Goal: Information Seeking & Learning: Learn about a topic

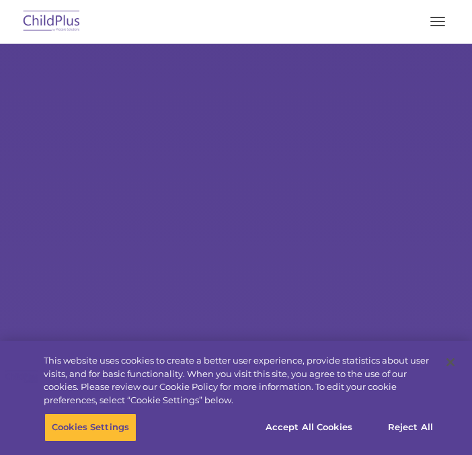
select select "MEDIUM"
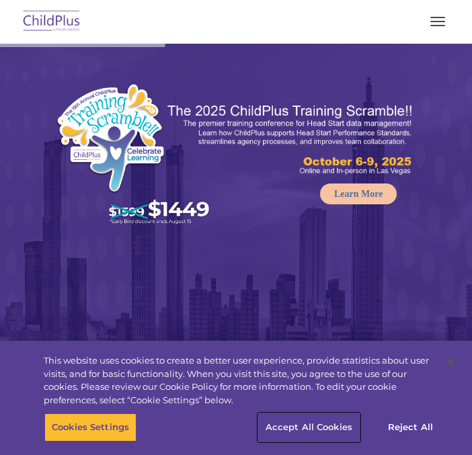
click at [315, 422] on button "Accept All Cookies" at bounding box center [309, 428] width 102 height 28
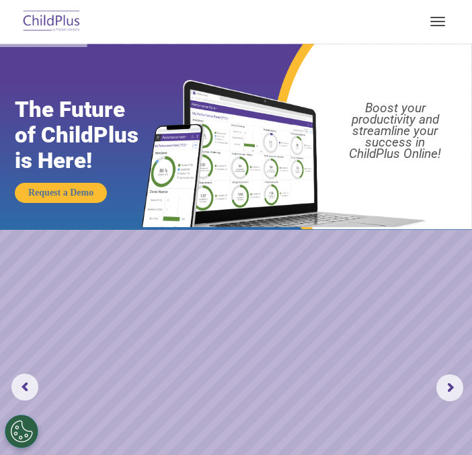
click at [440, 28] on button "button" at bounding box center [438, 22] width 28 height 22
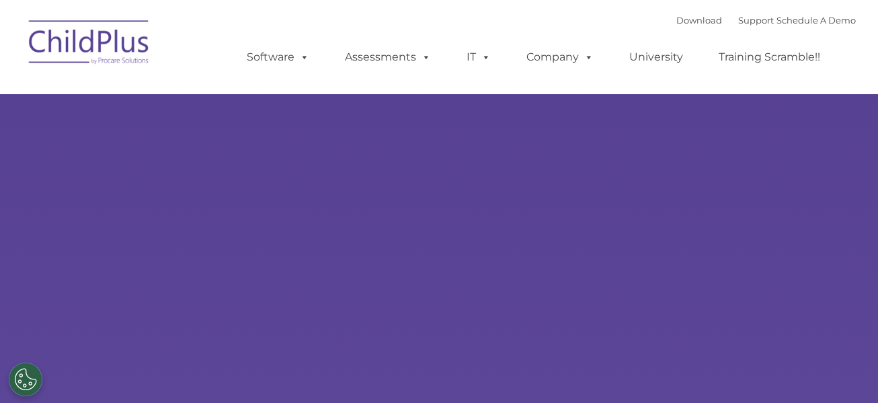
select select "MEDIUM"
